Goal: Information Seeking & Learning: Learn about a topic

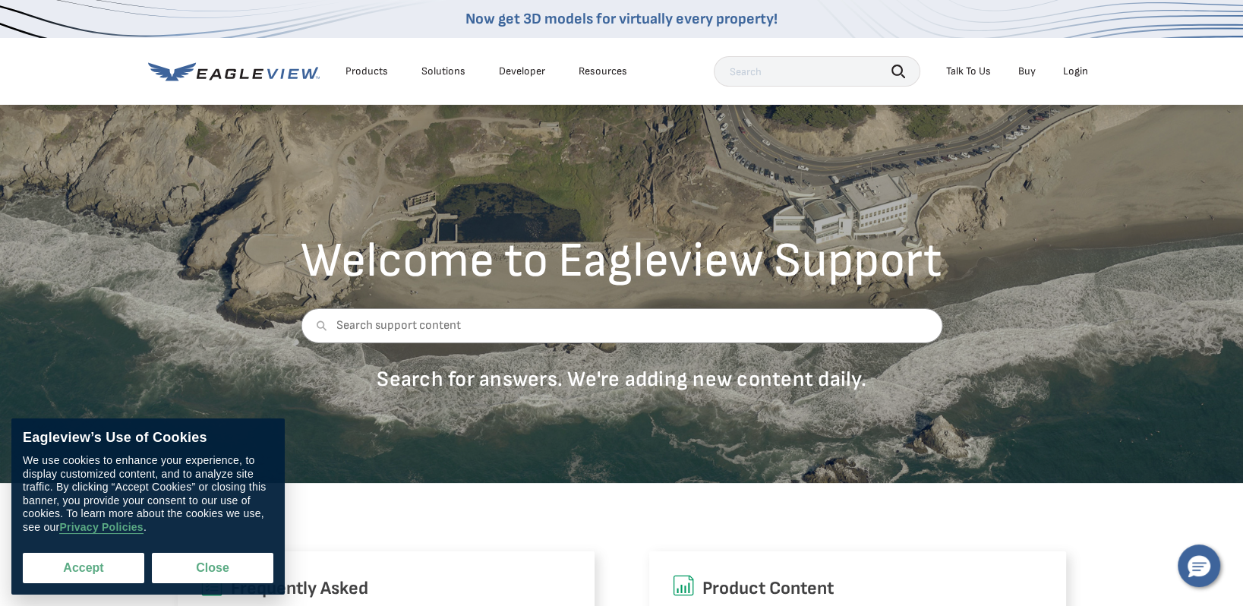
drag, startPoint x: 122, startPoint y: 566, endPoint x: 130, endPoint y: 564, distance: 7.9
click at [123, 566] on button "Accept" at bounding box center [83, 568] width 121 height 30
checkbox input "true"
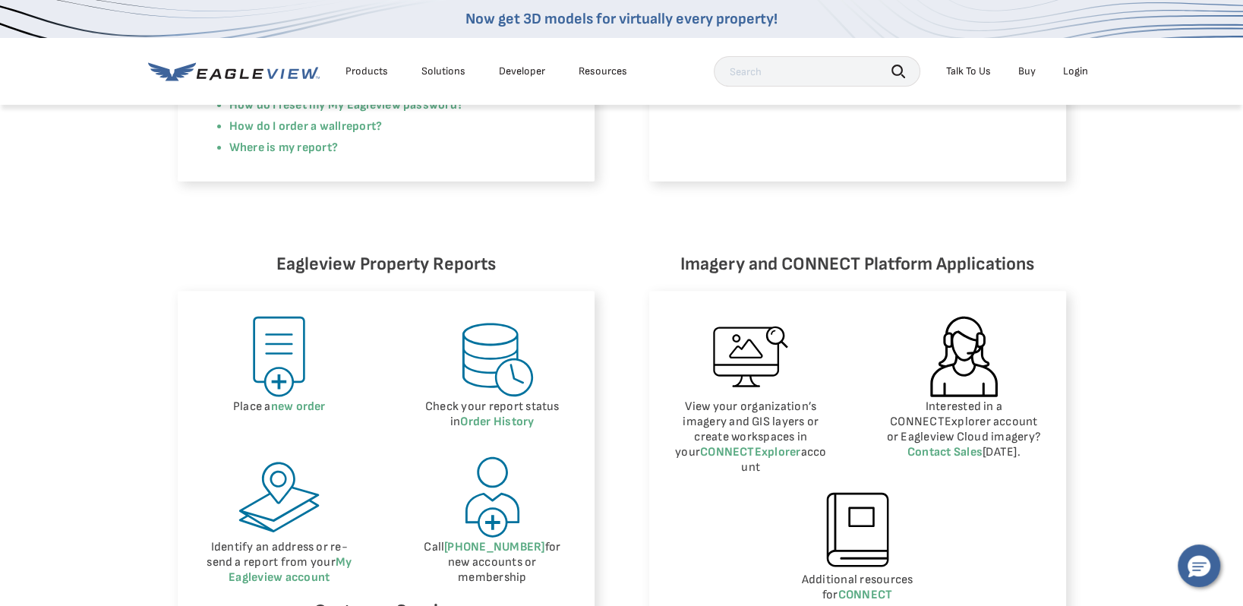
scroll to position [545, 0]
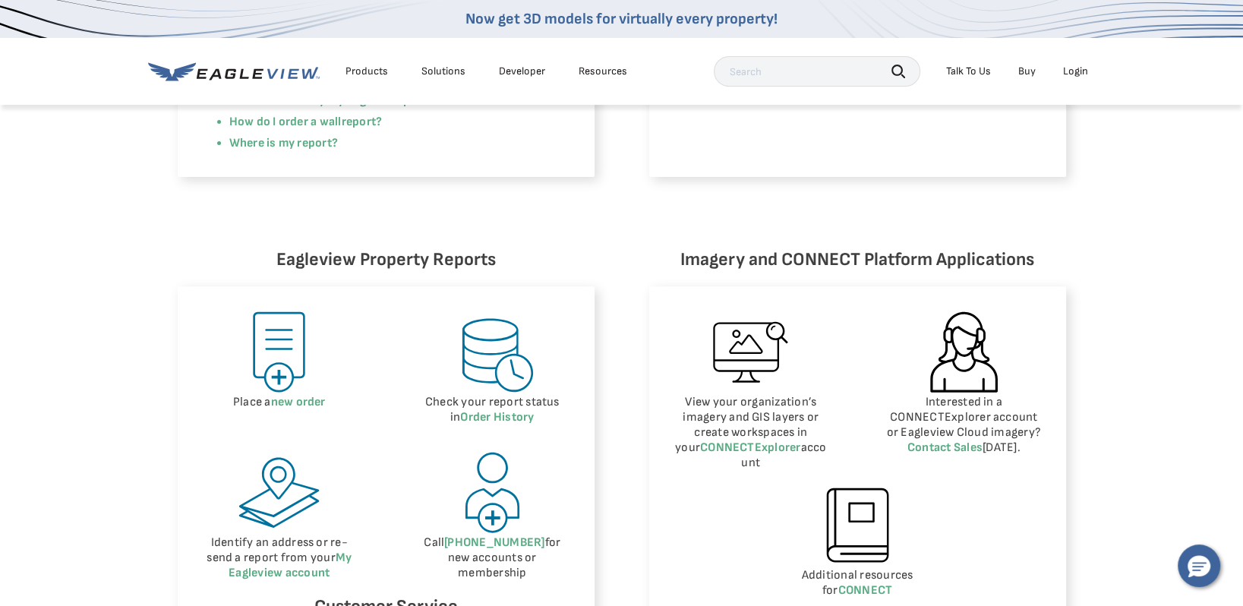
click at [787, 87] on link "Measurement Reports" at bounding box center [761, 79] width 121 height 14
